Goal: Information Seeking & Learning: Learn about a topic

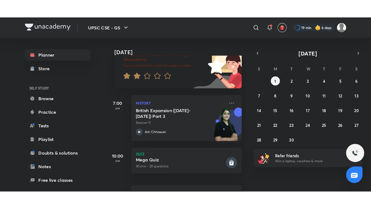
scroll to position [51, 0]
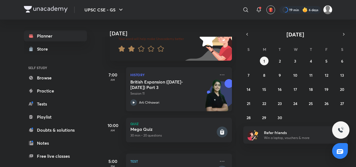
click at [135, 101] on icon at bounding box center [133, 102] width 7 height 7
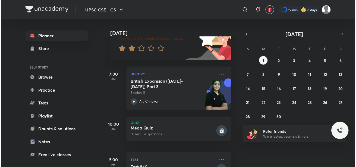
scroll to position [34, 0]
